Goal: Find specific page/section: Find specific page/section

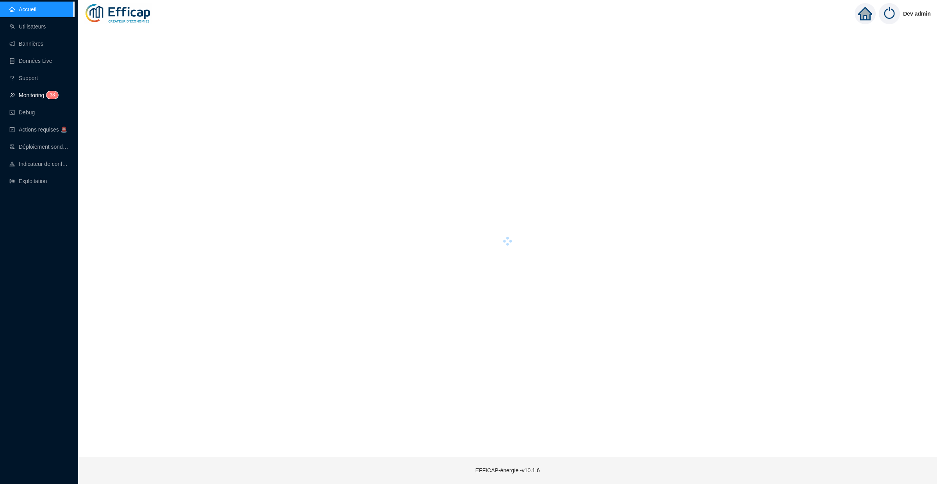
click at [31, 92] on link "Monitoring 3 8" at bounding box center [32, 95] width 46 height 6
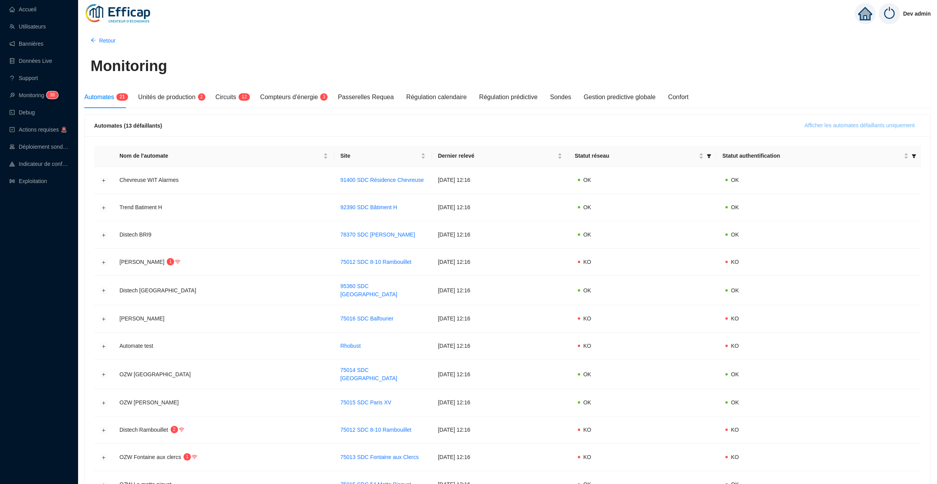
click at [843, 125] on span "Afficher les automates défaillants uniquement" at bounding box center [860, 125] width 110 height 8
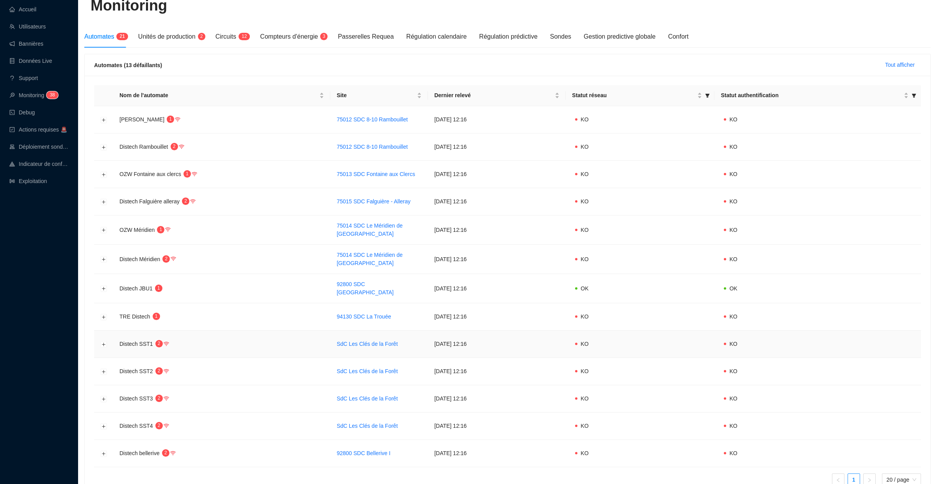
scroll to position [57, 0]
